Goal: Task Accomplishment & Management: Manage account settings

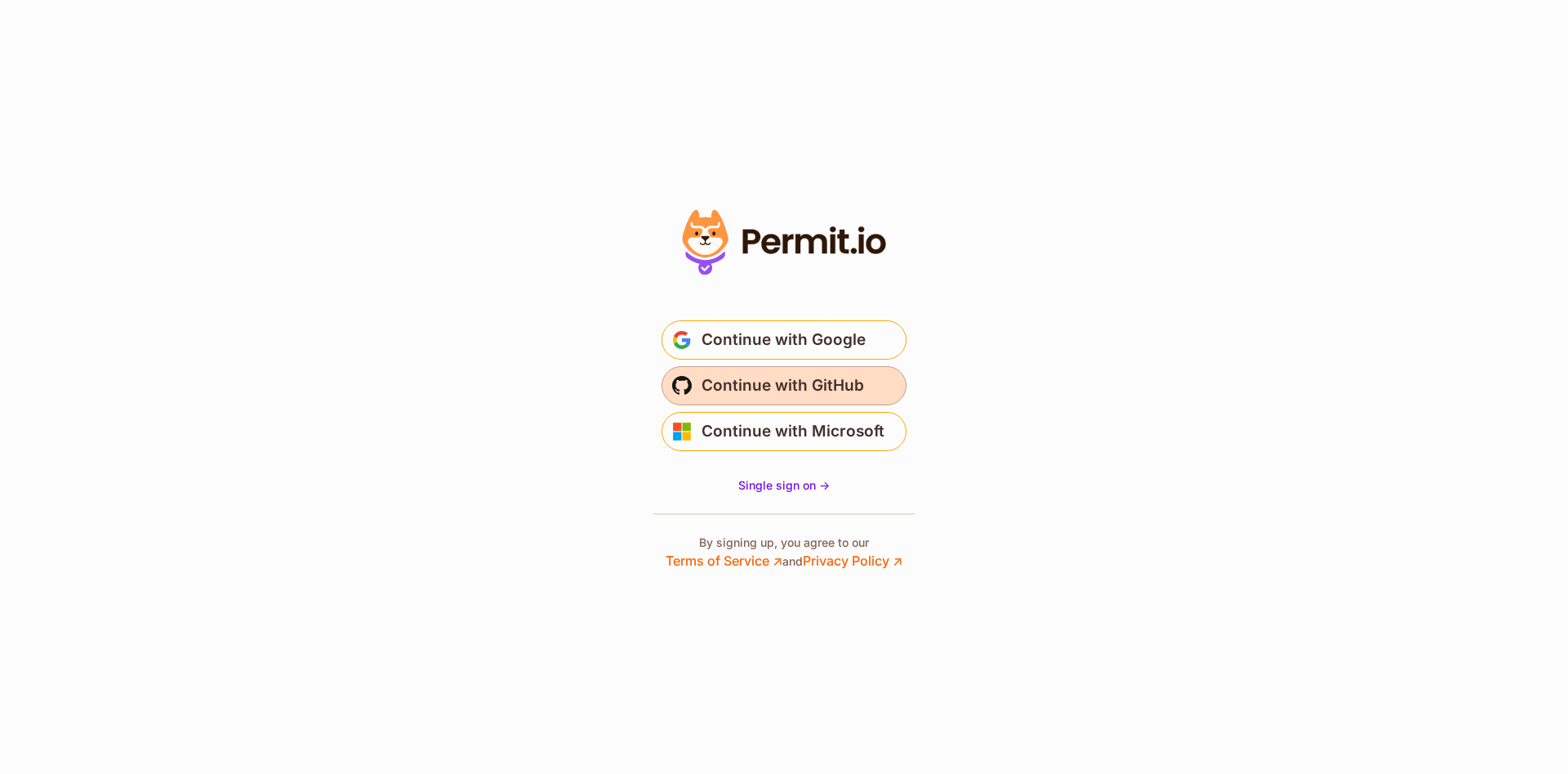
click at [781, 387] on span "Continue with GitHub" at bounding box center [783, 386] width 162 height 26
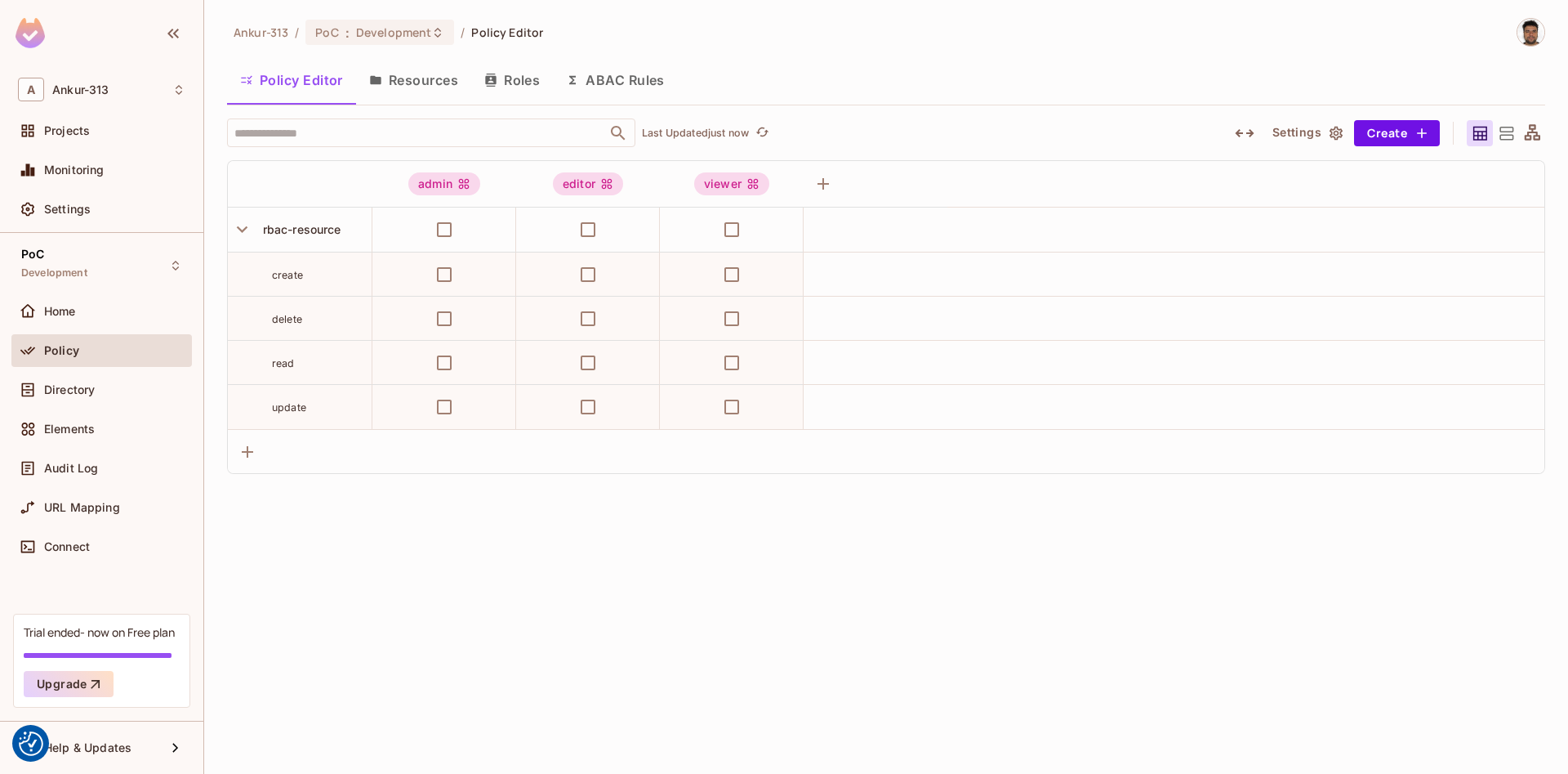
click at [424, 69] on button "Resources" at bounding box center [413, 80] width 115 height 41
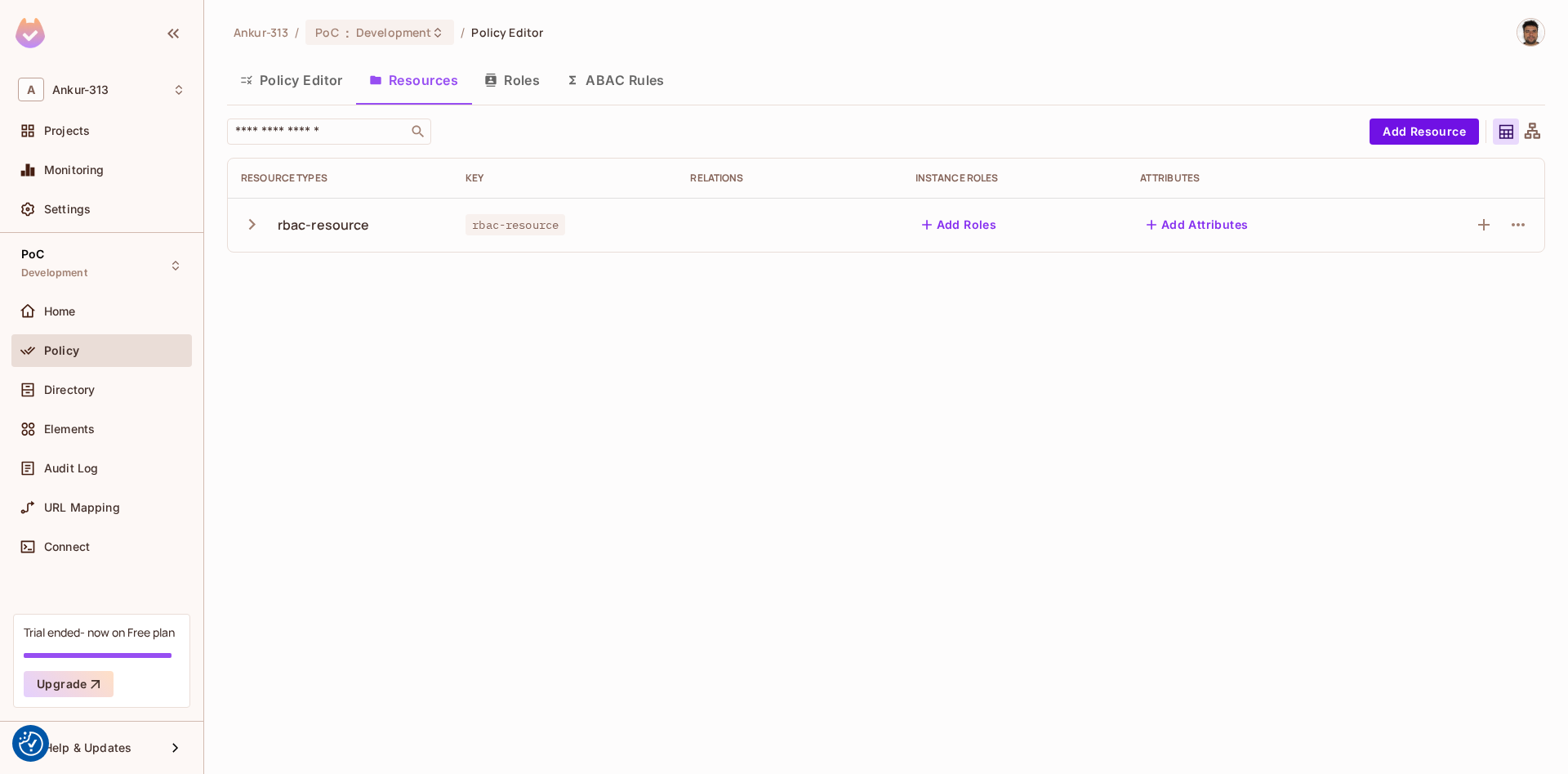
click at [253, 227] on icon "button" at bounding box center [252, 224] width 22 height 22
click at [414, 40] on div "PoC : Development" at bounding box center [380, 32] width 149 height 25
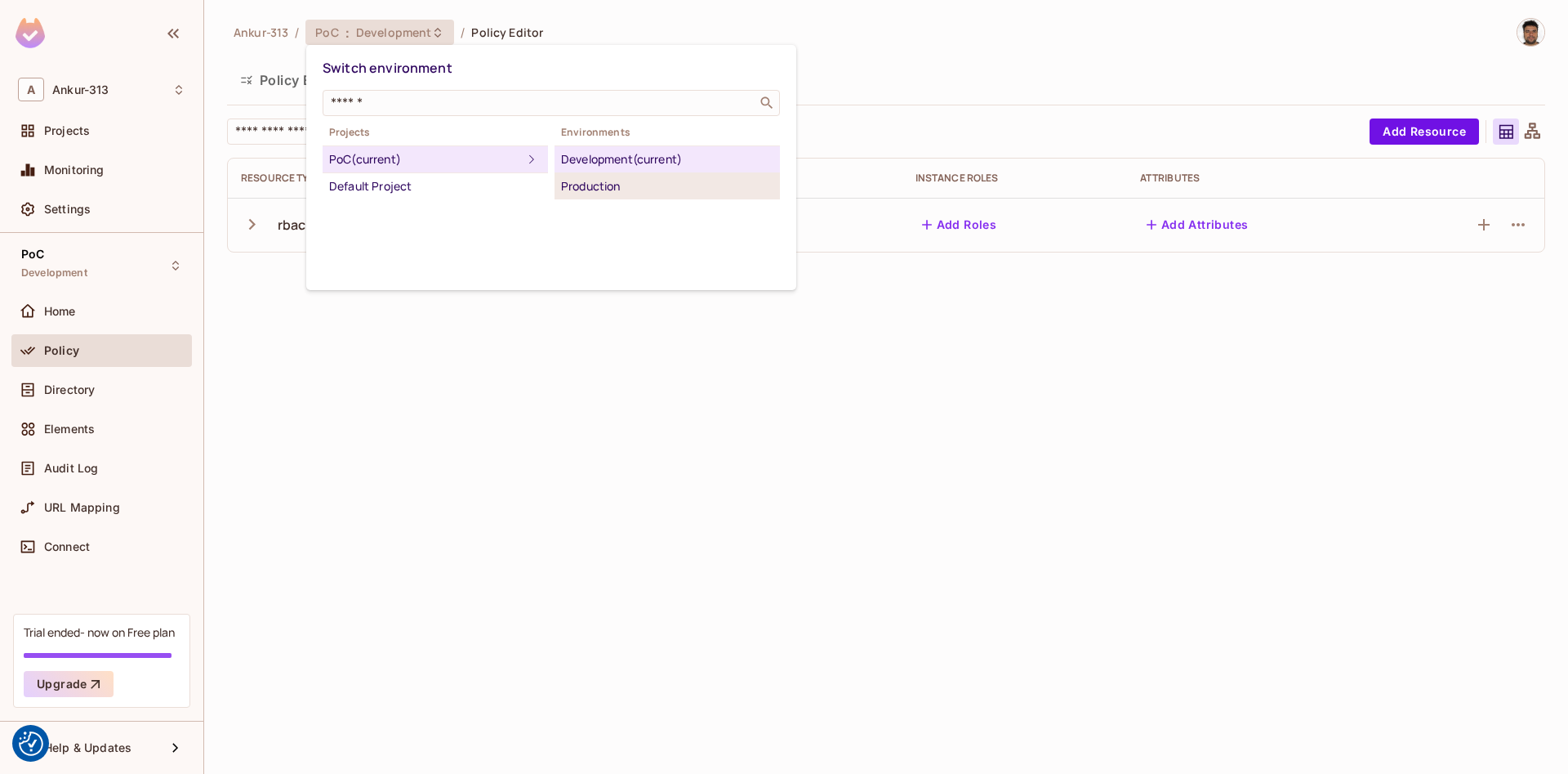
click at [589, 188] on div "Production" at bounding box center [667, 186] width 212 height 19
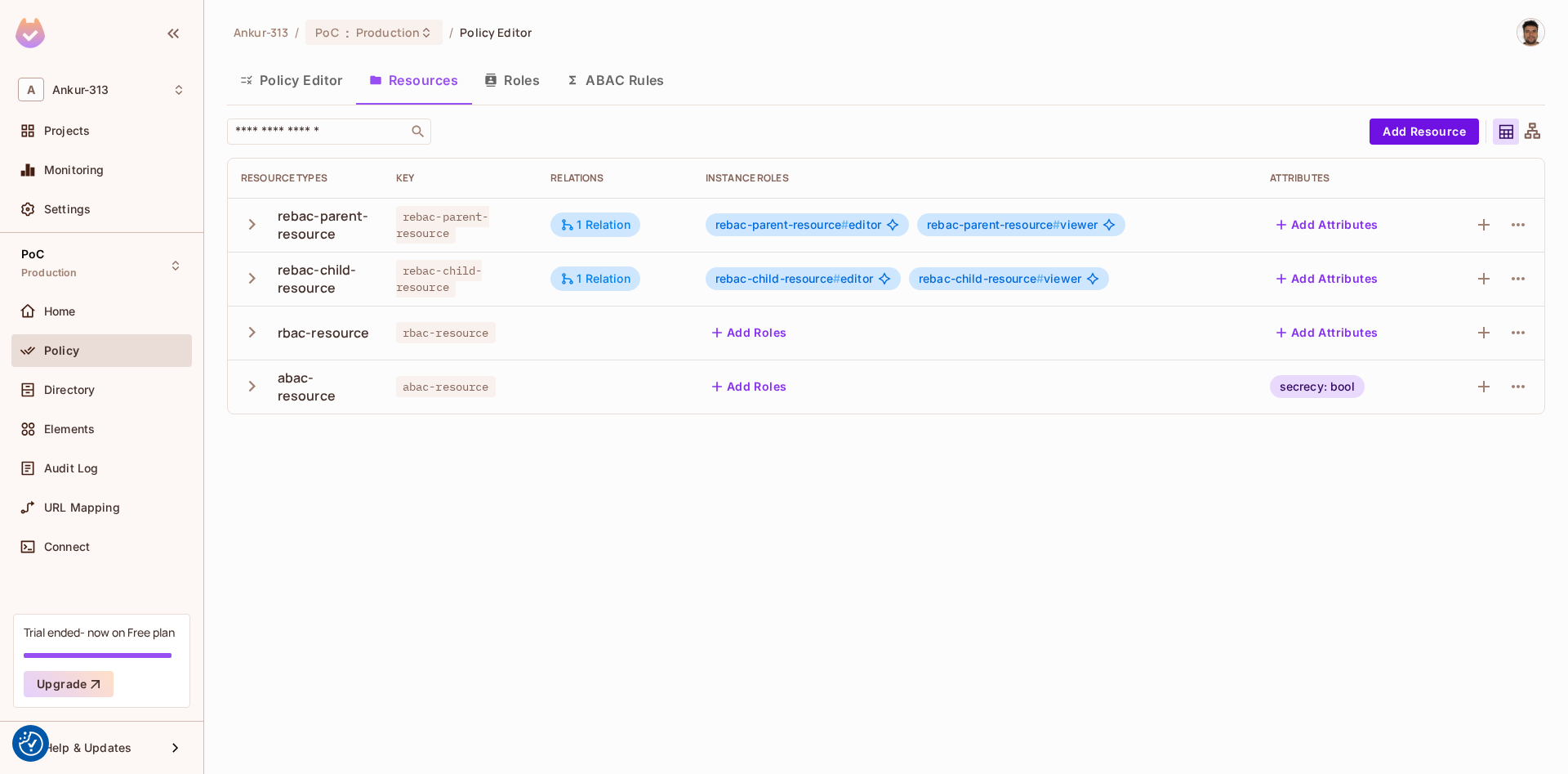
click at [247, 333] on icon "button" at bounding box center [252, 331] width 22 height 22
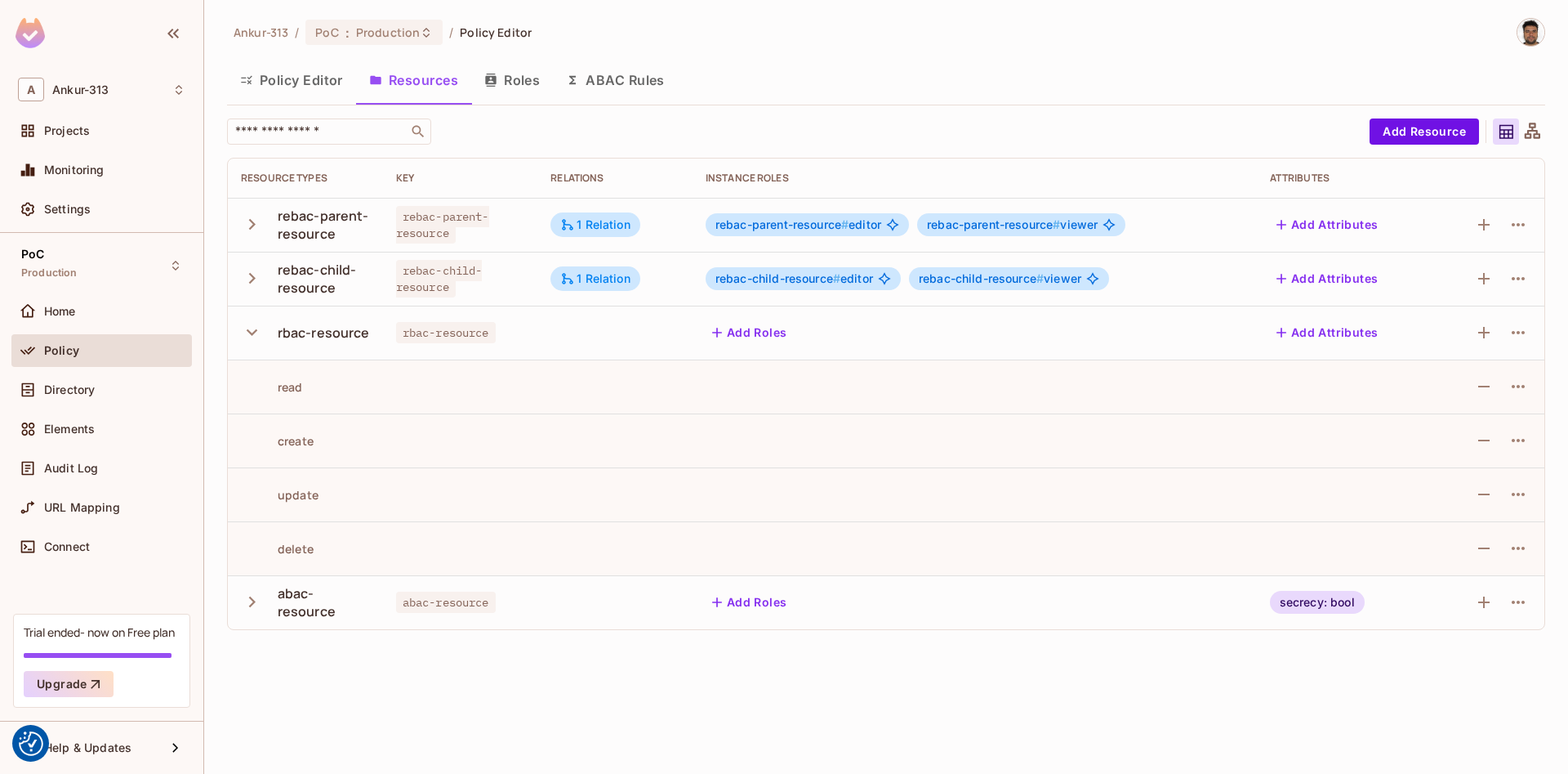
click at [245, 601] on icon "button" at bounding box center [252, 601] width 22 height 22
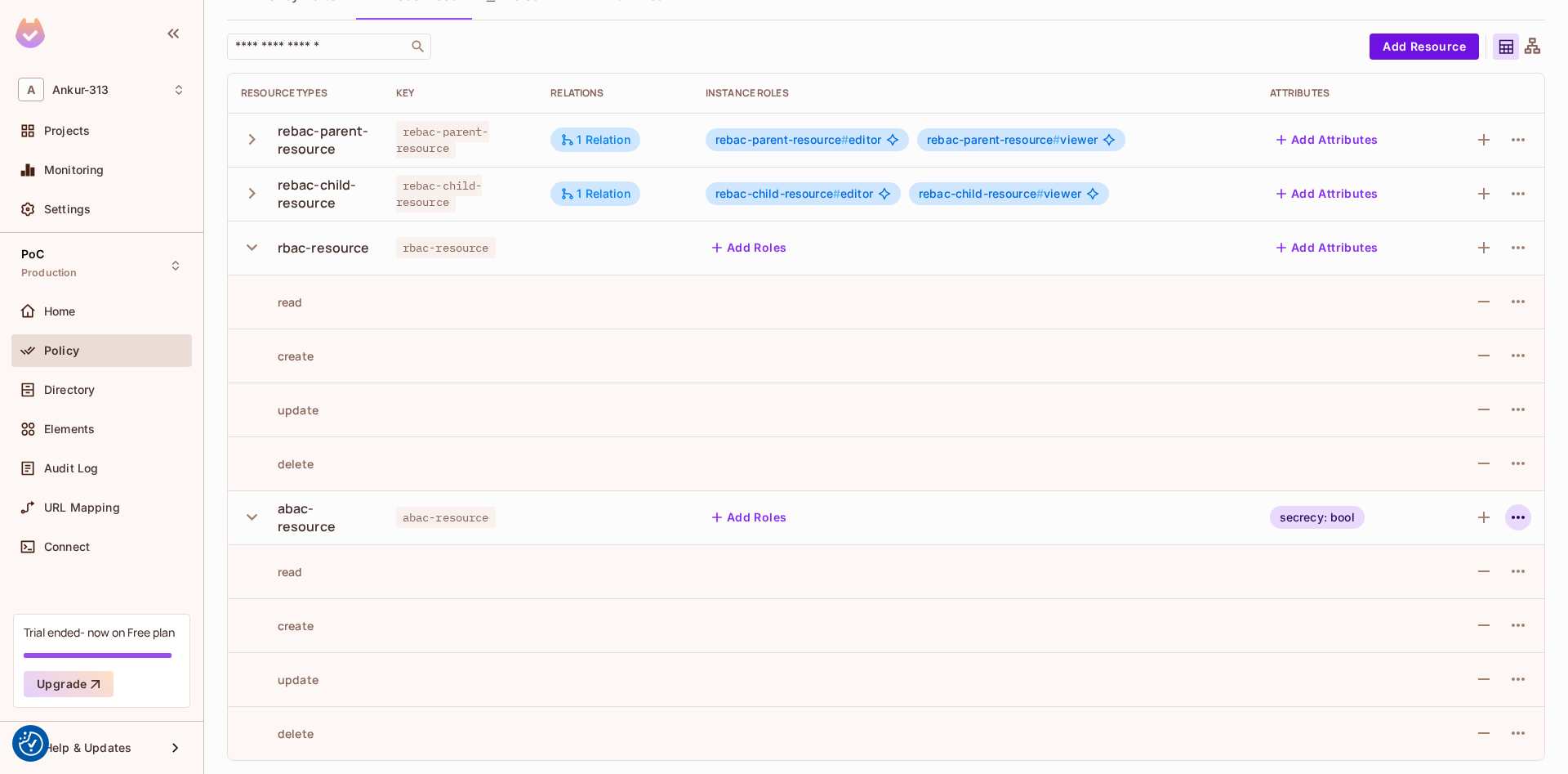
click at [1509, 511] on icon "button" at bounding box center [1518, 517] width 19 height 19
click at [1438, 586] on div "Edit Resource" at bounding box center [1448, 581] width 77 height 17
click at [1512, 514] on icon "button" at bounding box center [1518, 517] width 19 height 19
click at [1436, 582] on div "Edit Resource" at bounding box center [1448, 581] width 77 height 17
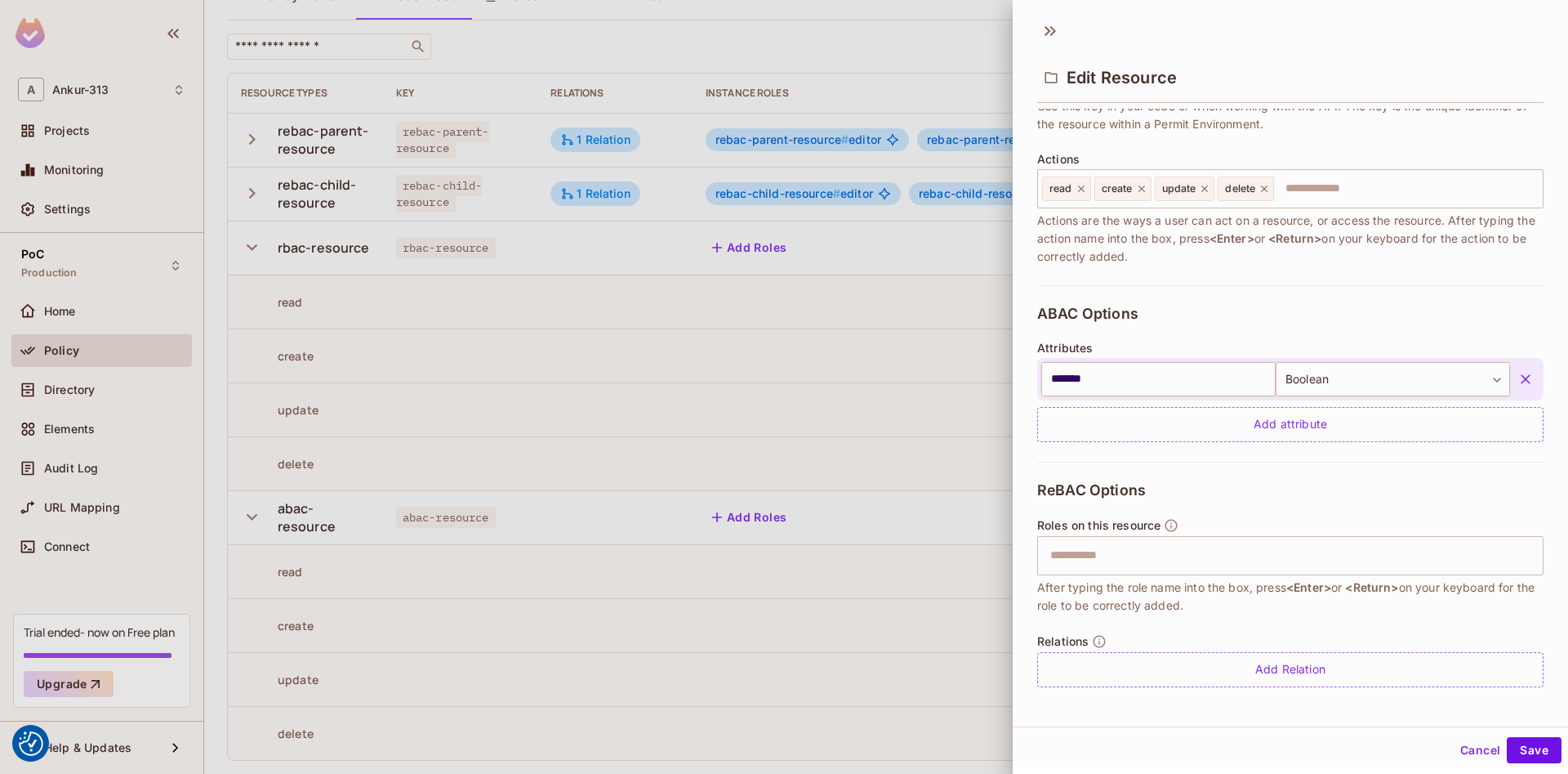
scroll to position [174, 0]
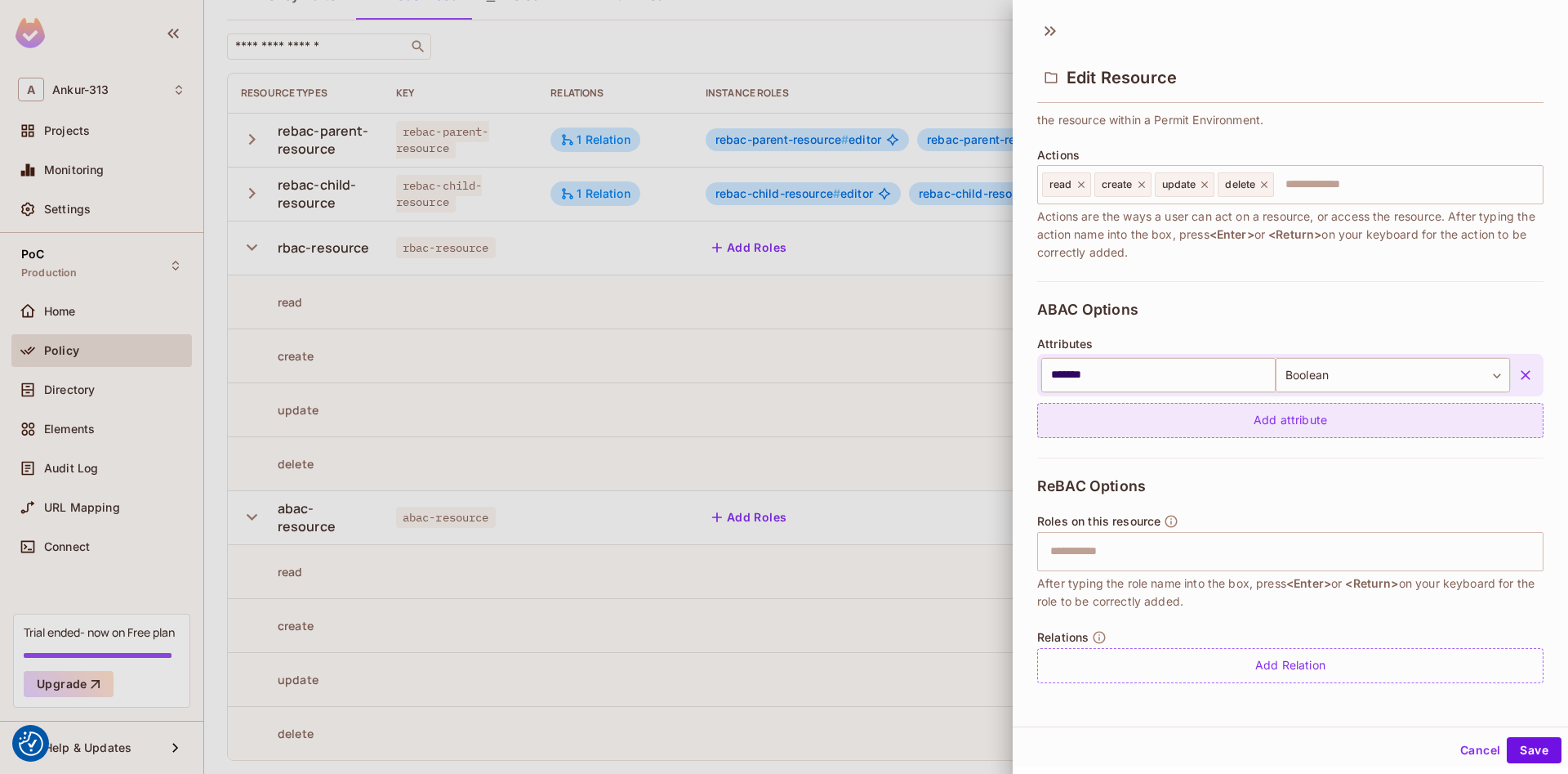
click at [1263, 415] on div "Add attribute" at bounding box center [1291, 420] width 507 height 35
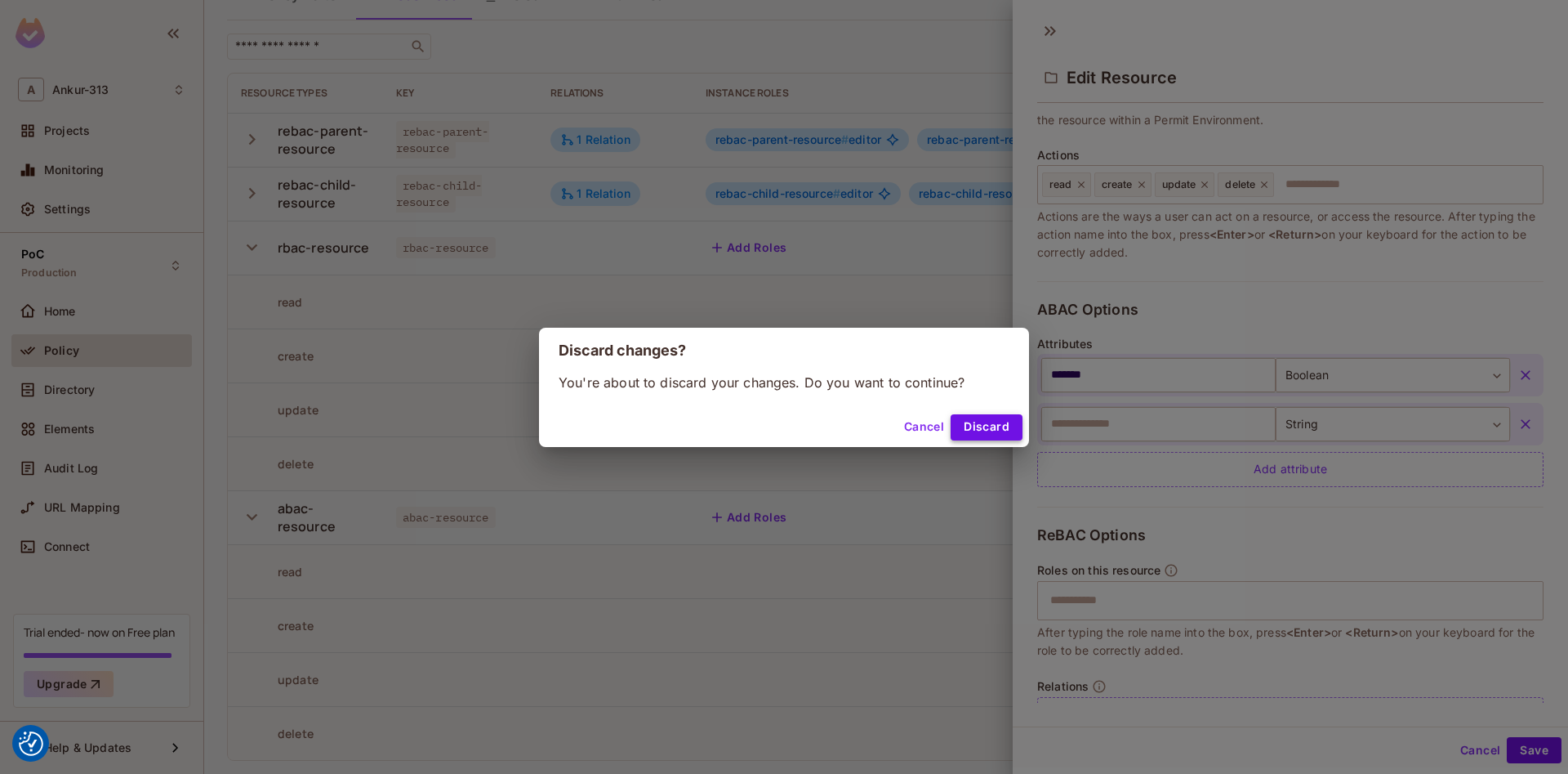
click at [975, 421] on button "Discard" at bounding box center [987, 428] width 72 height 26
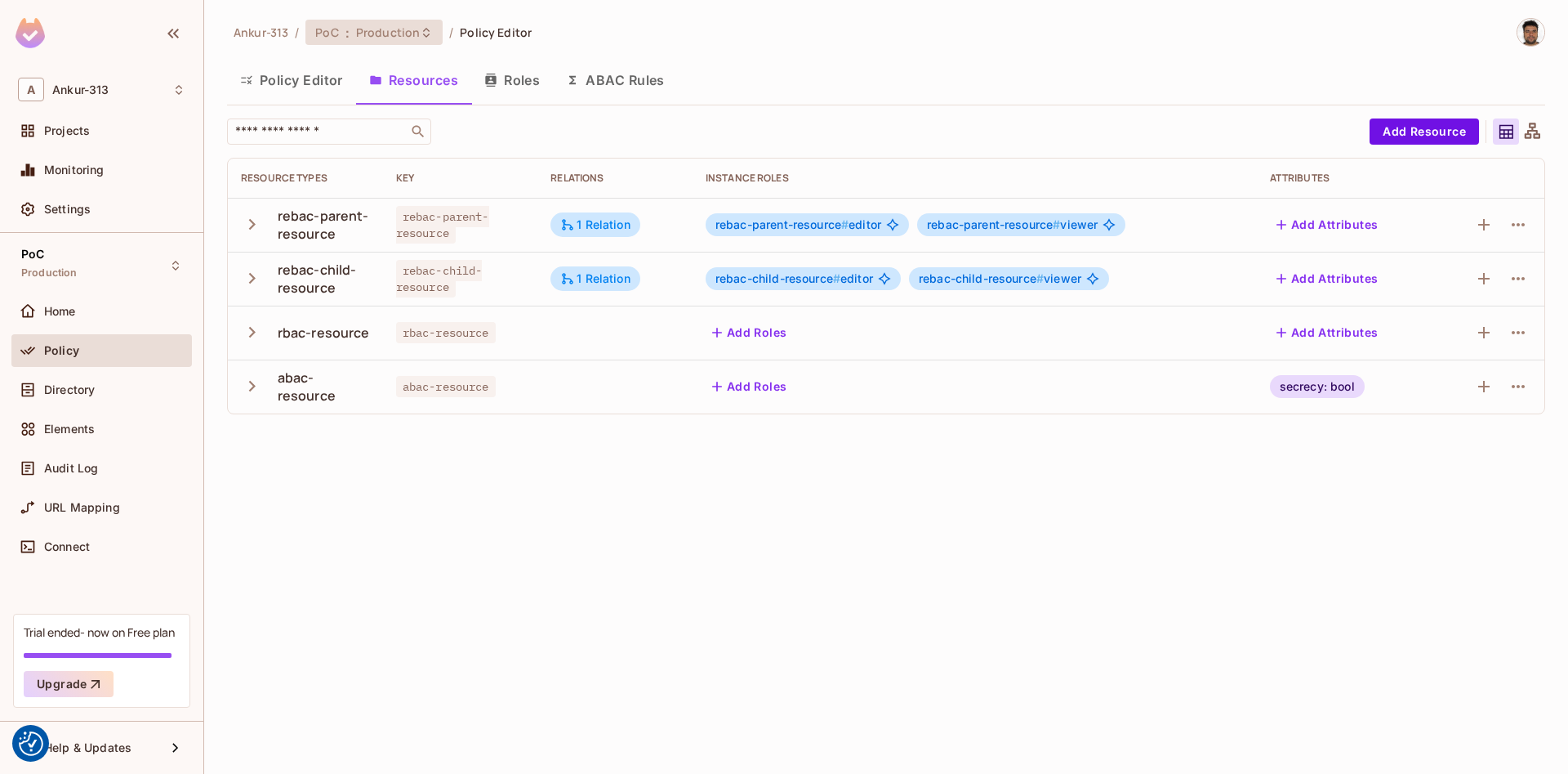
click at [374, 30] on span "Production" at bounding box center [387, 32] width 64 height 16
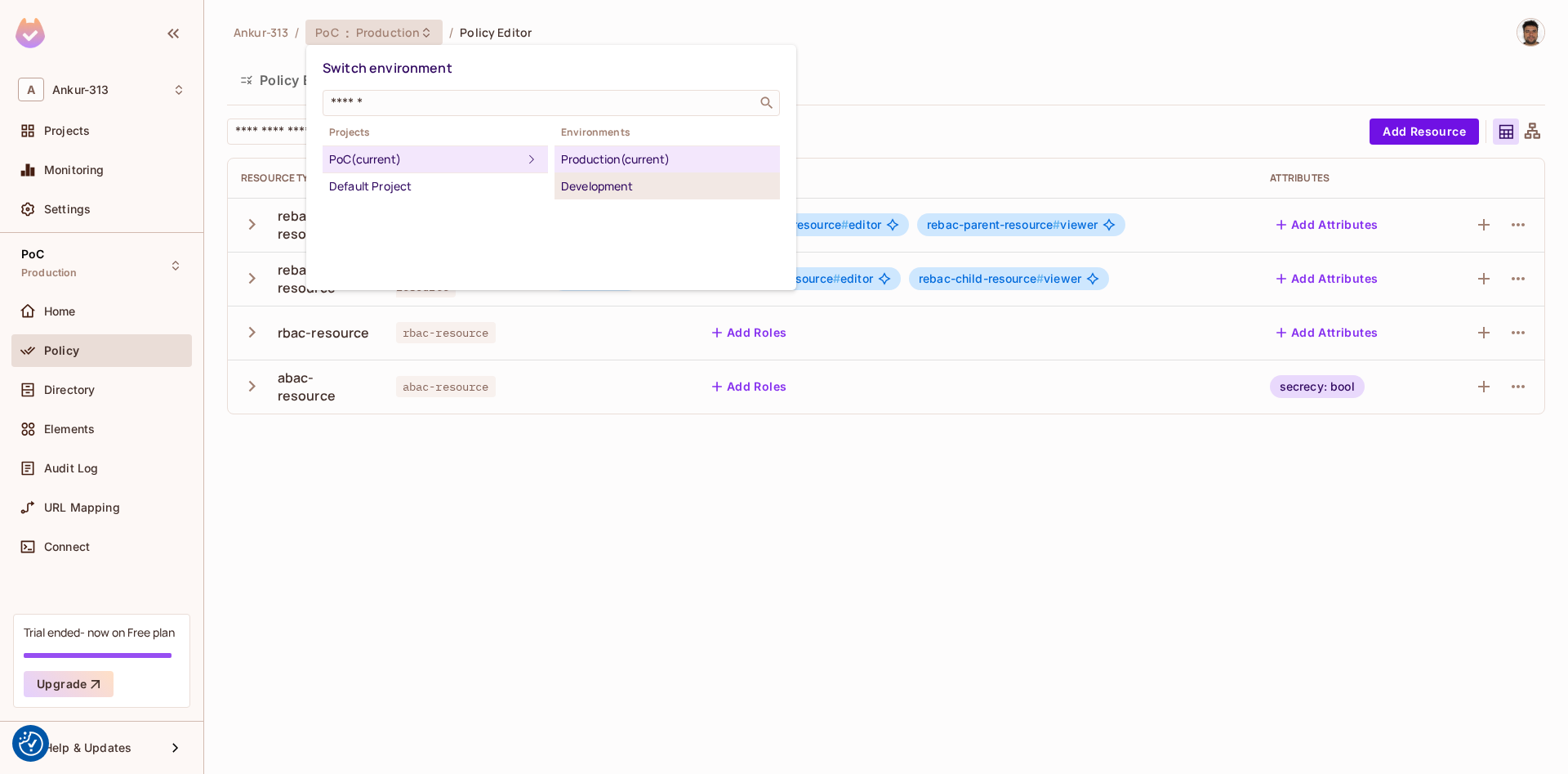
click at [590, 188] on div "Development" at bounding box center [667, 186] width 212 height 19
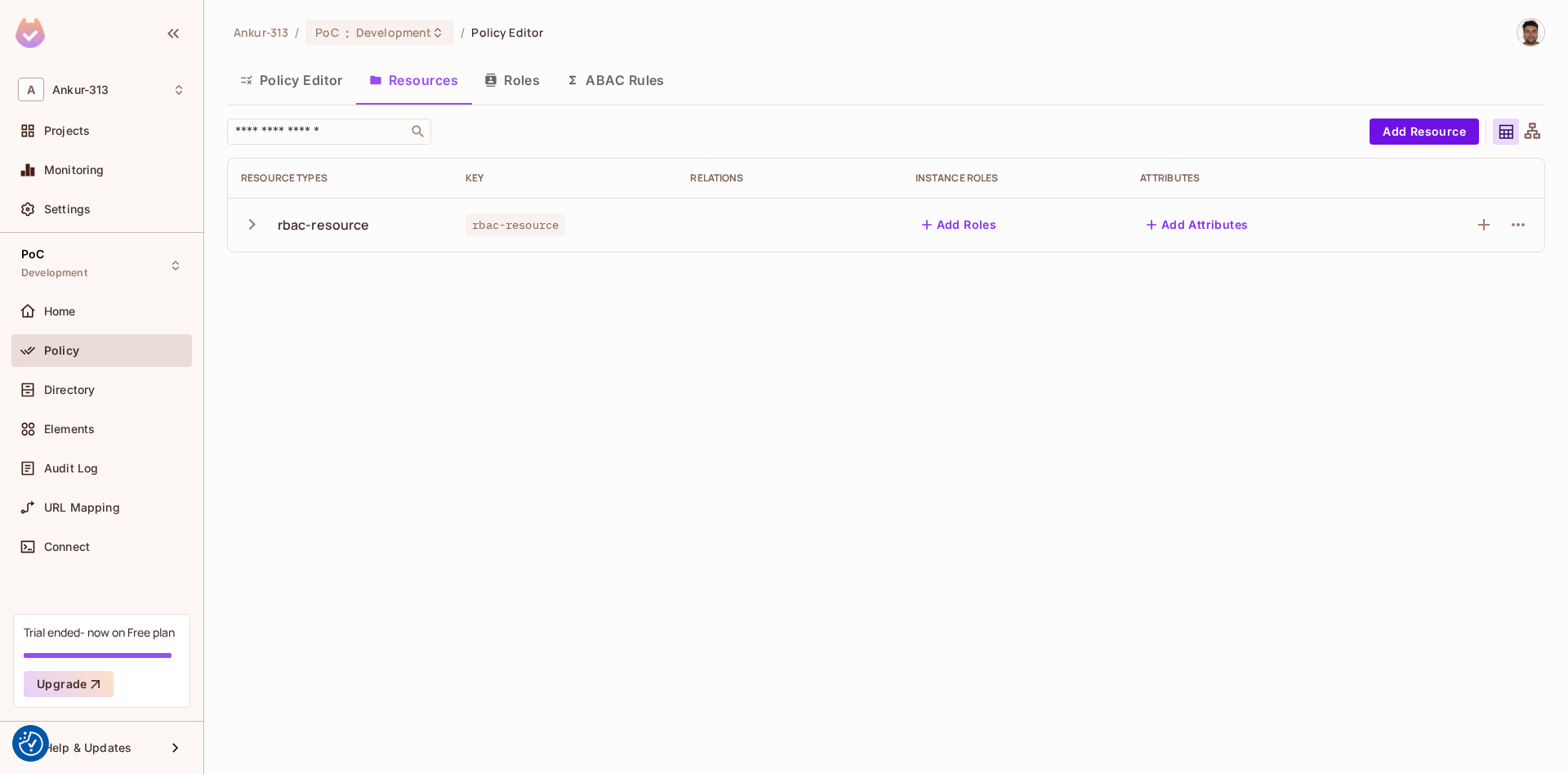
click at [252, 221] on icon "button" at bounding box center [252, 224] width 22 height 22
click at [1508, 227] on icon "button" at bounding box center [1518, 224] width 19 height 19
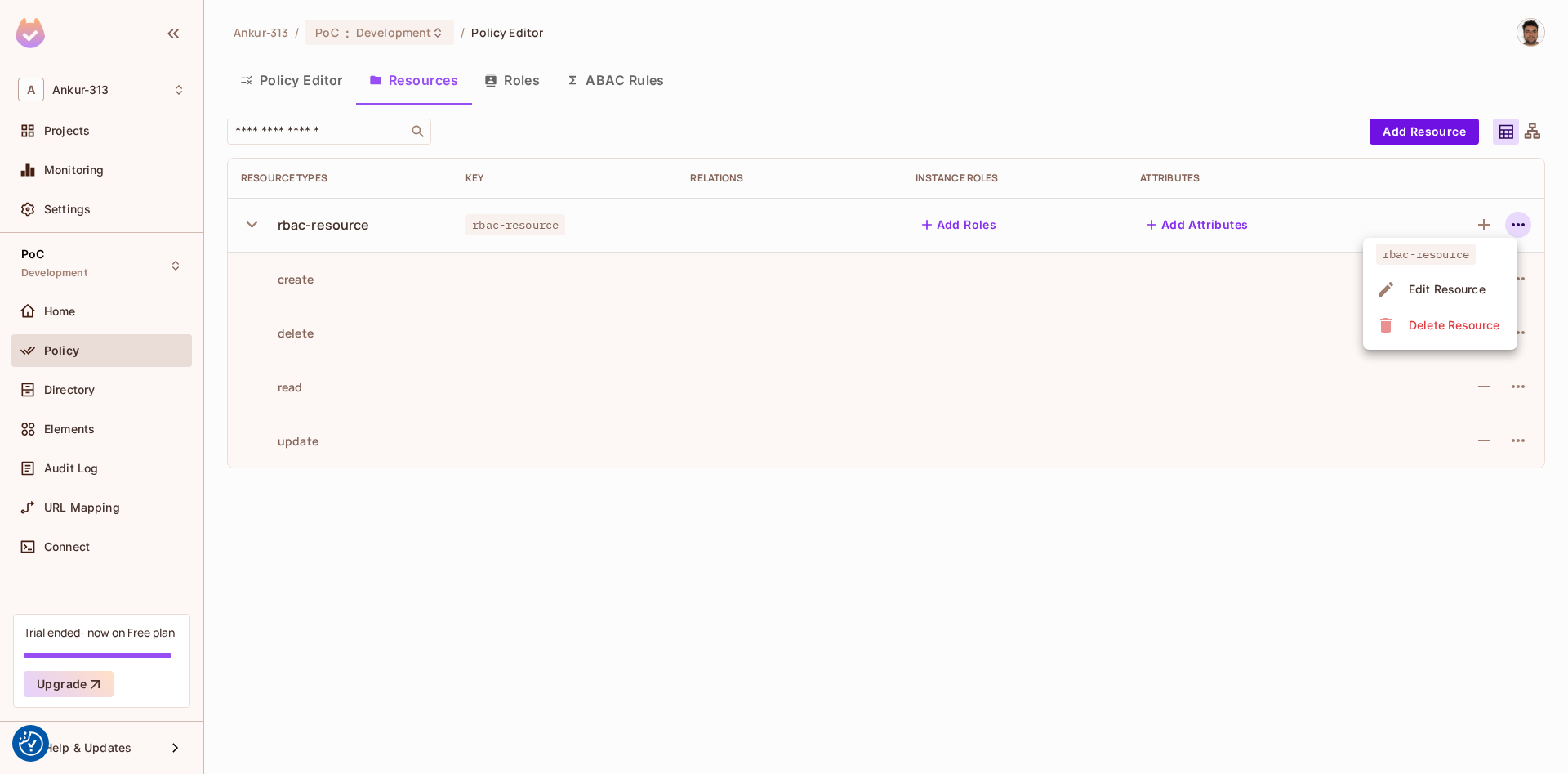
click at [1419, 282] on div "Edit Resource" at bounding box center [1448, 289] width 77 height 17
click at [1515, 225] on icon "button" at bounding box center [1518, 224] width 13 height 4
click at [1408, 291] on span "Edit Resource" at bounding box center [1447, 289] width 87 height 26
click at [534, 747] on div "Ankur-313 / PoC : Development / Policy Editor Policy Editor Resources Roles ABA…" at bounding box center [886, 387] width 1364 height 774
click at [548, 684] on div "Ankur-313 / PoC : Development / Policy Editor Policy Editor Resources Roles ABA…" at bounding box center [886, 387] width 1364 height 774
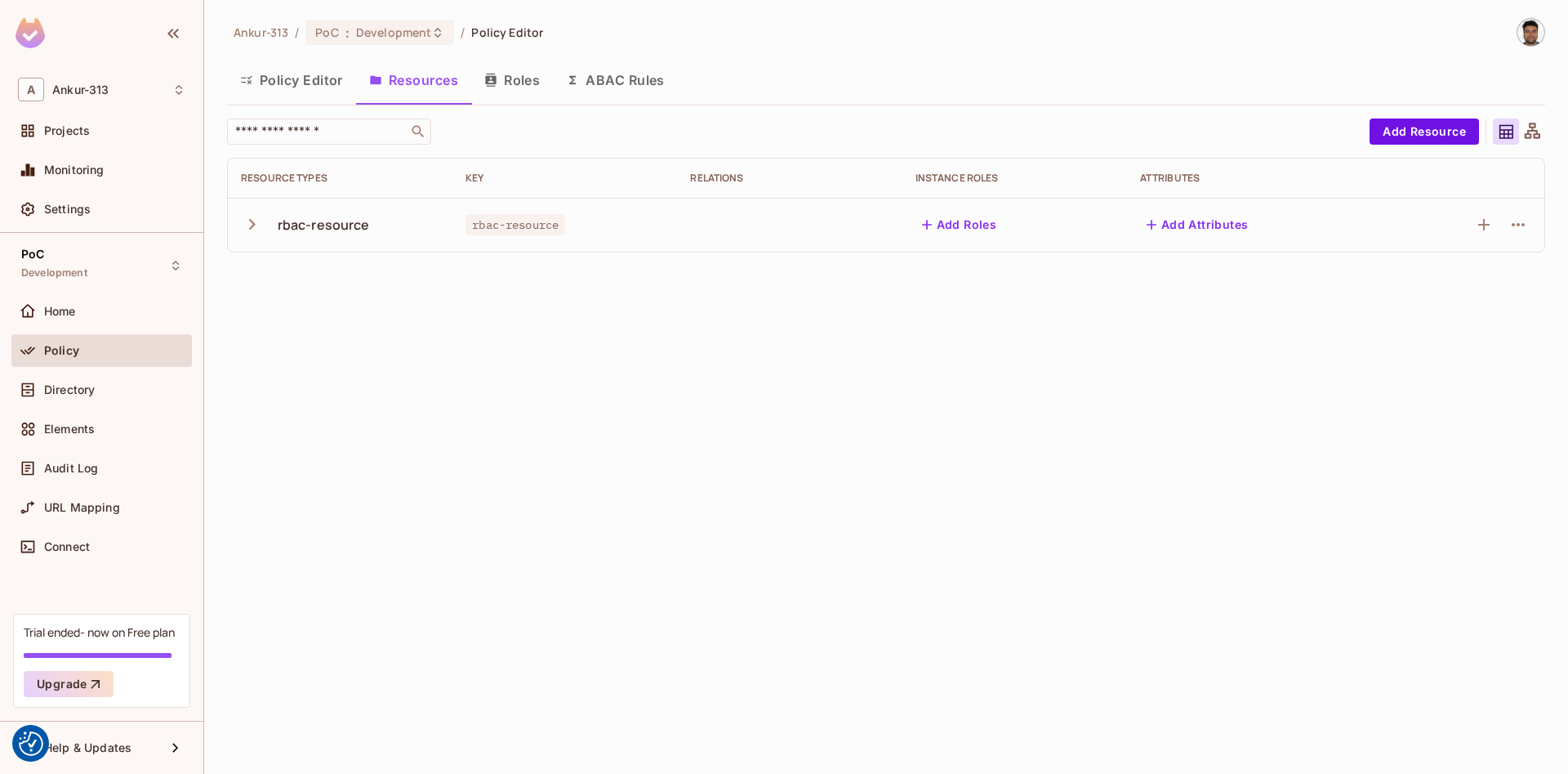
click at [420, 393] on div "Ankur-313 / PoC : Development / Policy Editor Policy Editor Resources Roles ABA…" at bounding box center [886, 387] width 1364 height 774
click at [252, 221] on icon "button" at bounding box center [252, 224] width 22 height 22
